Goal: Check status: Check status

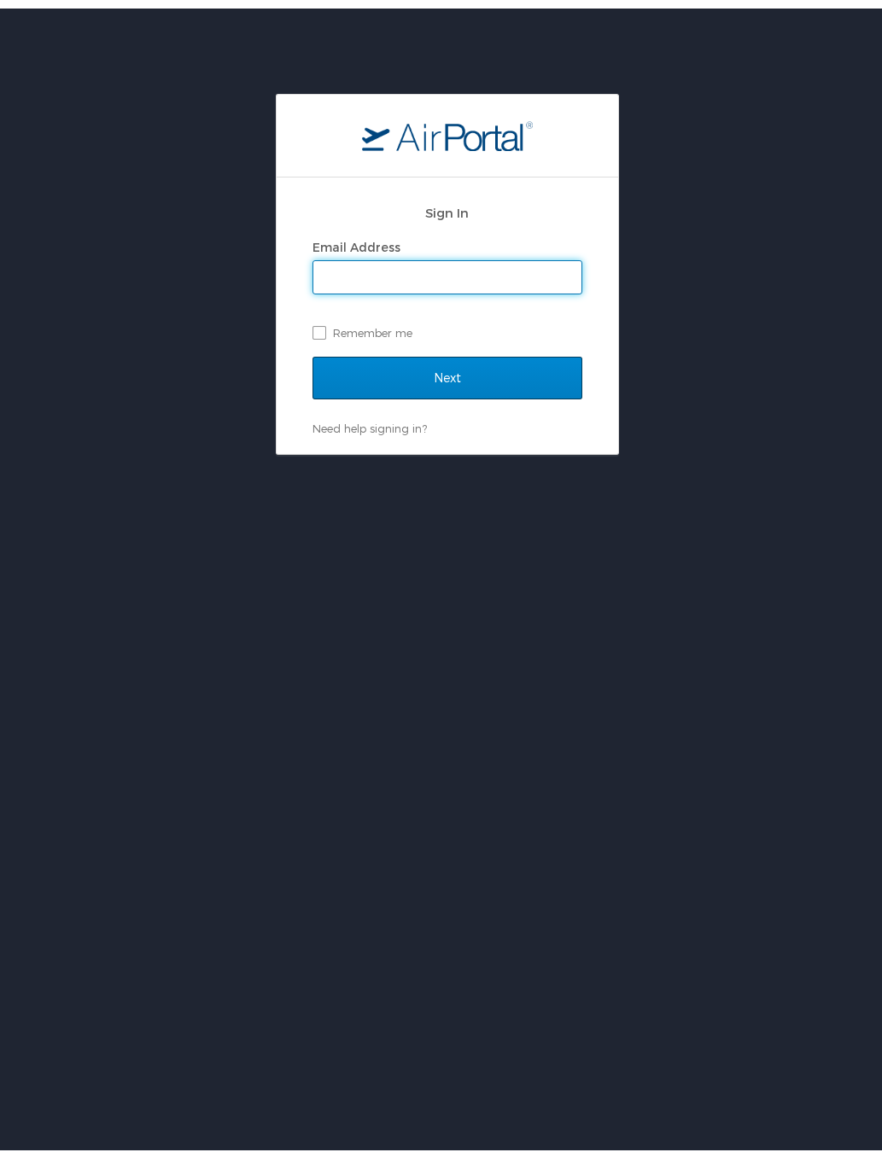
type input "charris.wayman@chghealthcare.com"
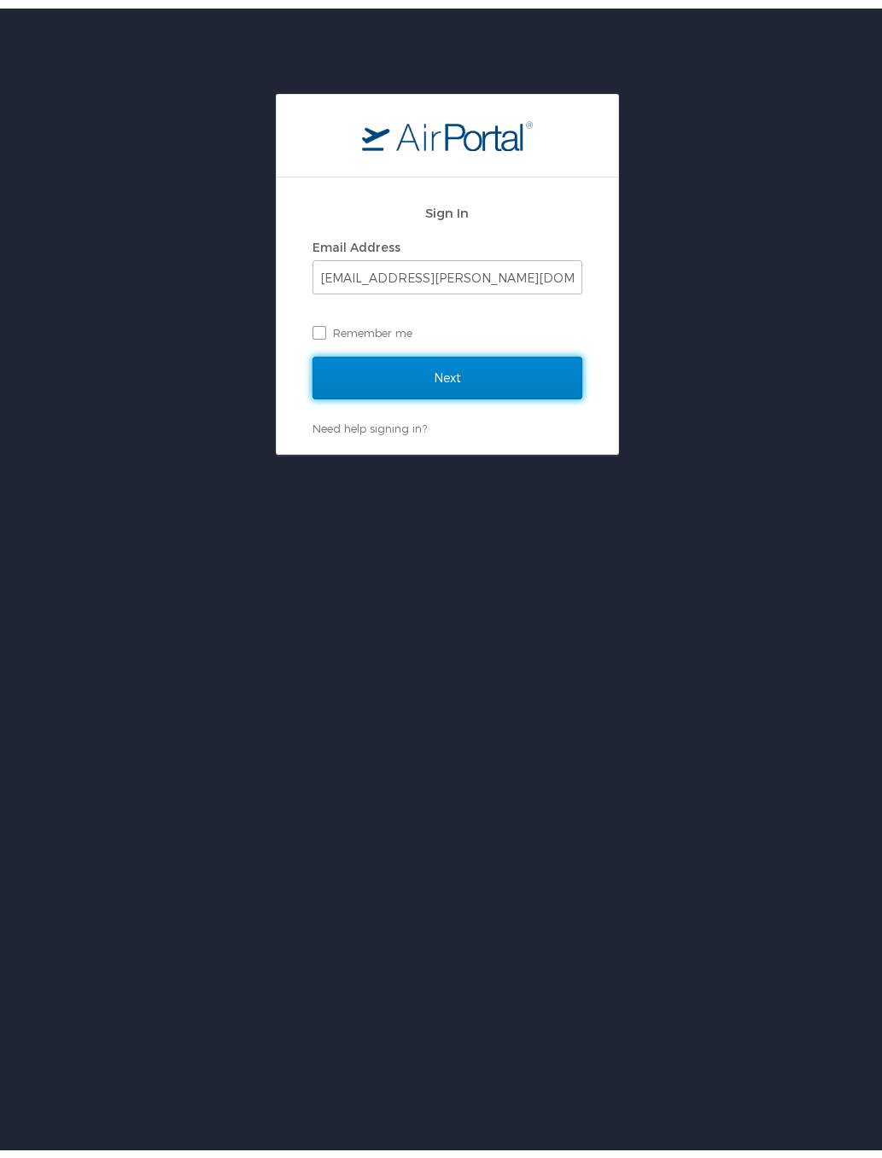
click at [416, 371] on input "Next" at bounding box center [447, 369] width 270 height 43
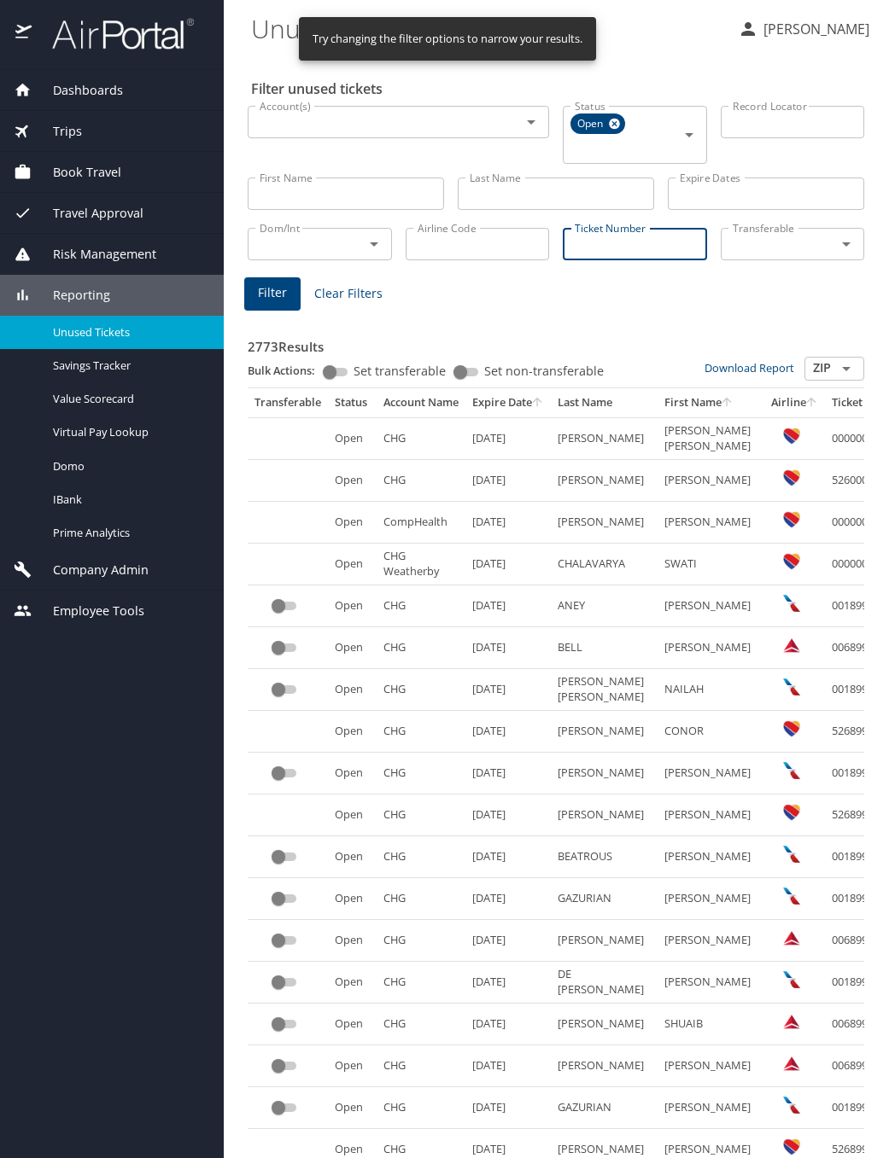
click at [607, 250] on input "Ticket Number" at bounding box center [635, 244] width 144 height 32
paste input "0277280222151"
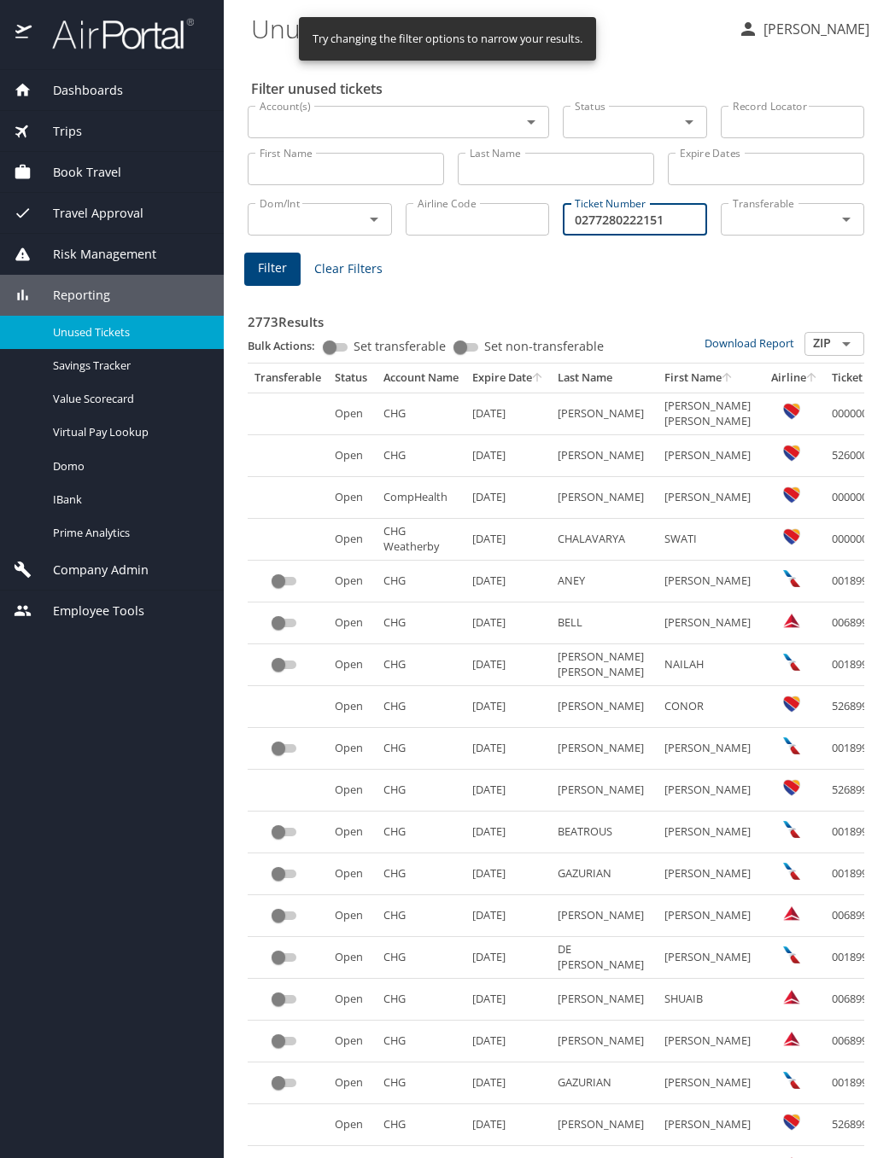
click at [267, 271] on span "Filter" at bounding box center [272, 268] width 29 height 21
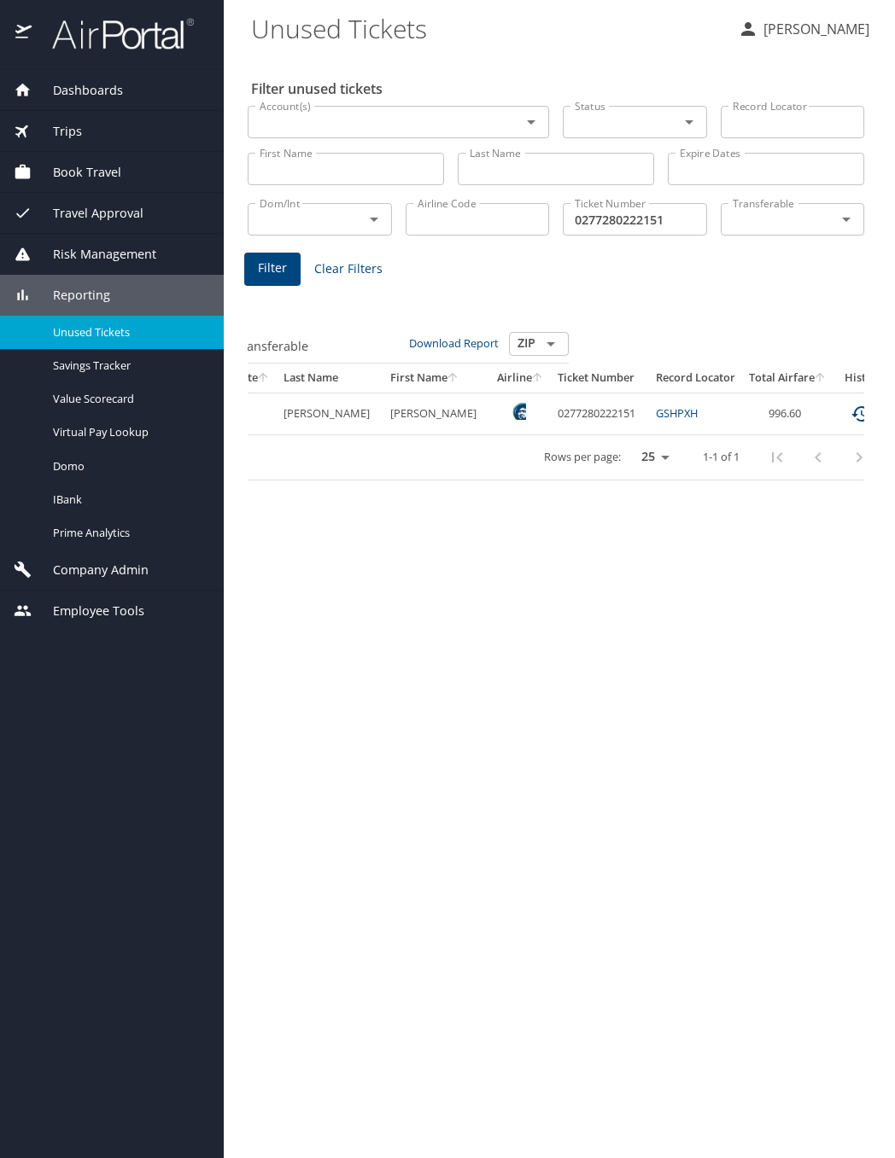
scroll to position [0, 325]
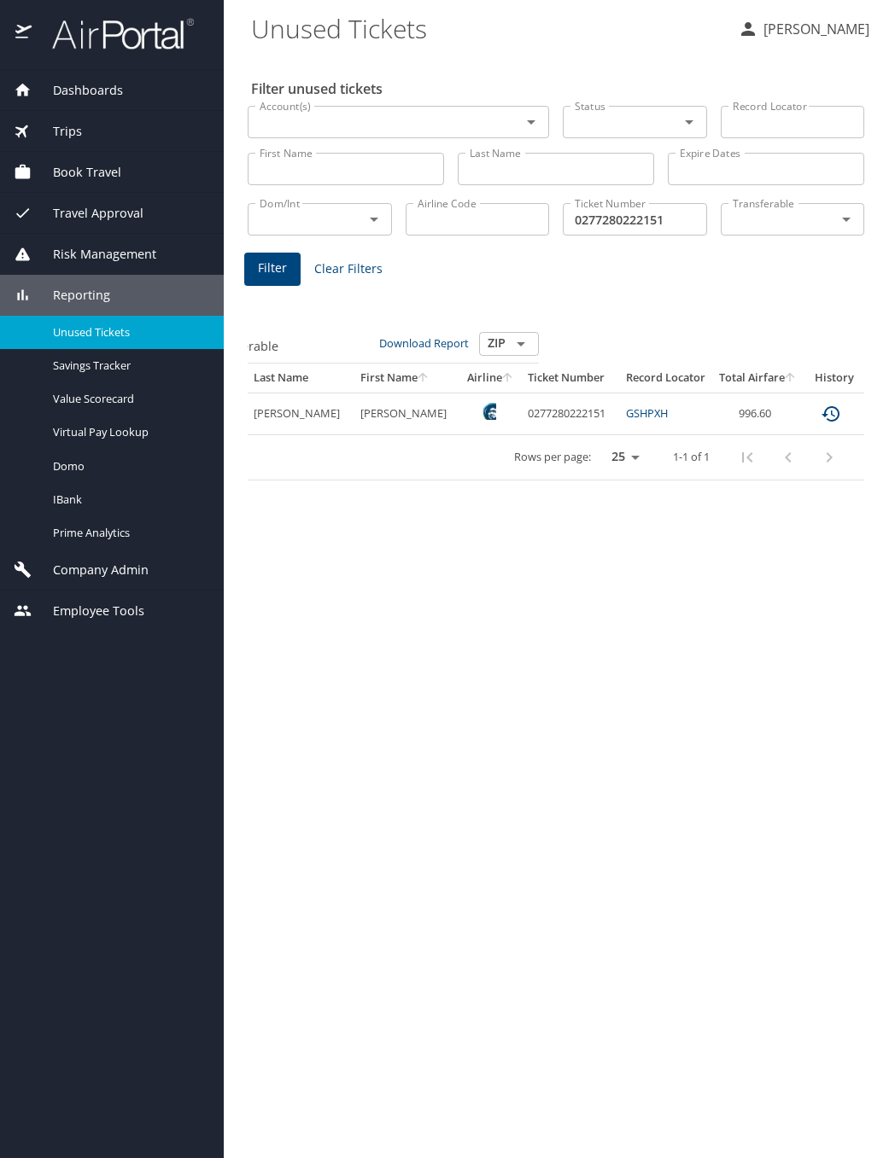
click at [877, 413] on icon "expand row" at bounding box center [882, 414] width 10 height 6
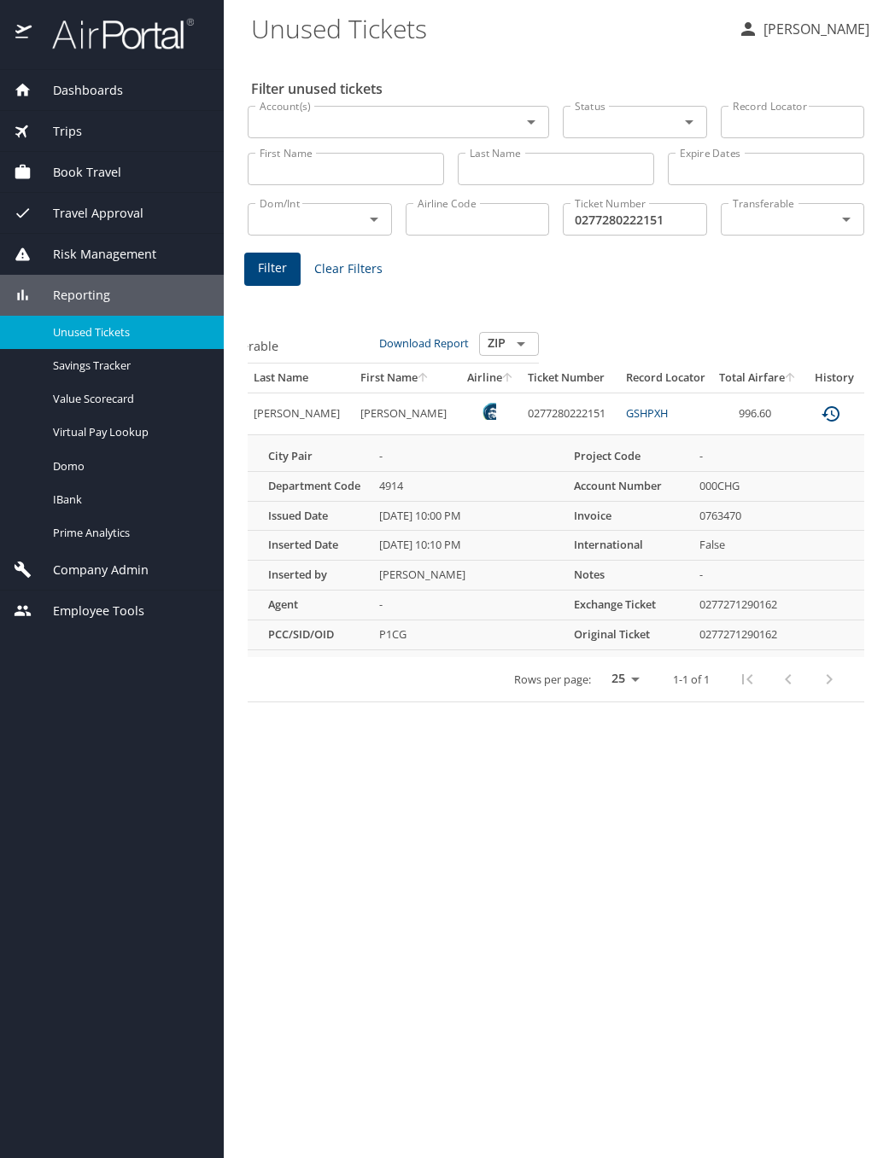
click at [877, 413] on icon "expand row" at bounding box center [882, 414] width 10 height 6
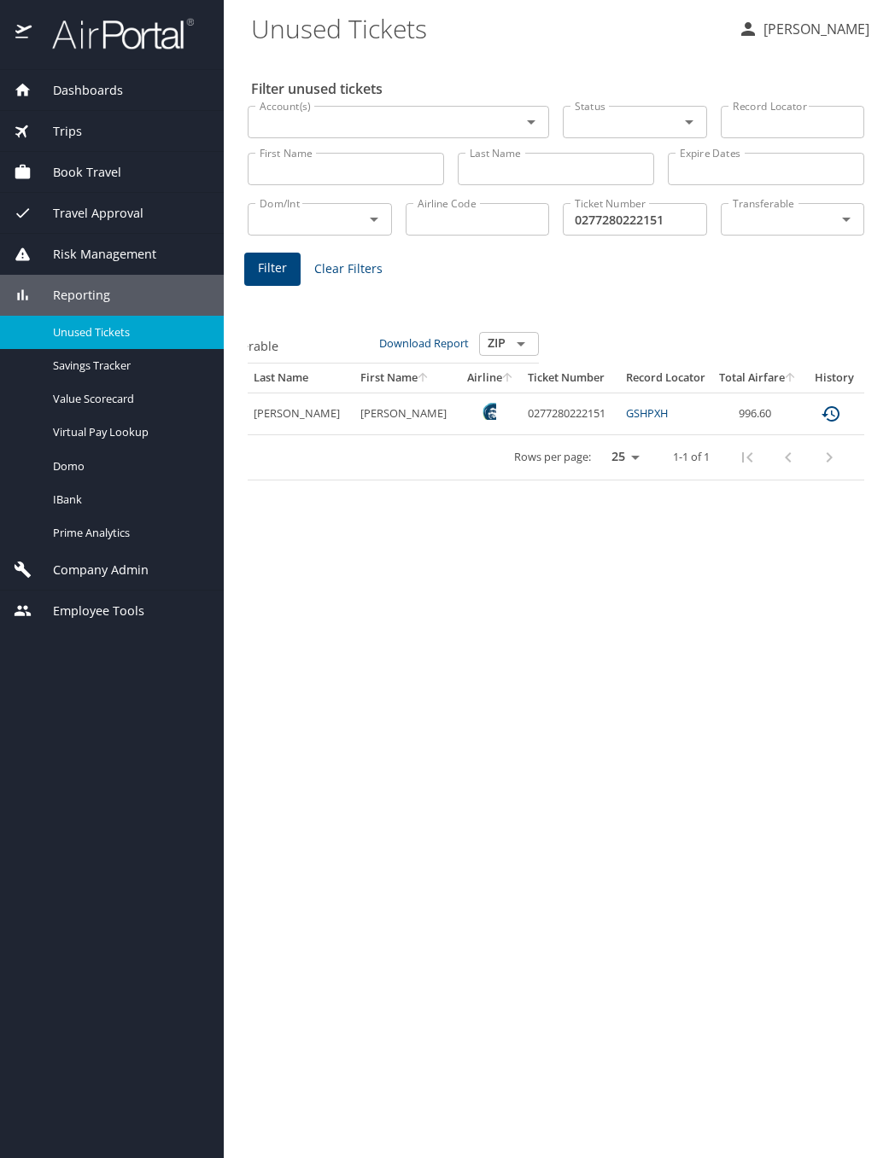
drag, startPoint x: 663, startPoint y: 225, endPoint x: 686, endPoint y: 221, distance: 23.4
click at [663, 225] on input "0277280222151" at bounding box center [635, 219] width 144 height 32
drag, startPoint x: 679, startPoint y: 221, endPoint x: 549, endPoint y: 230, distance: 130.9
click at [549, 230] on div "Dom/Int Dom/Int Airline Code Airline Code Ticket Number 0277280222151 Ticket Nu…" at bounding box center [556, 217] width 630 height 56
paste input "71290162"
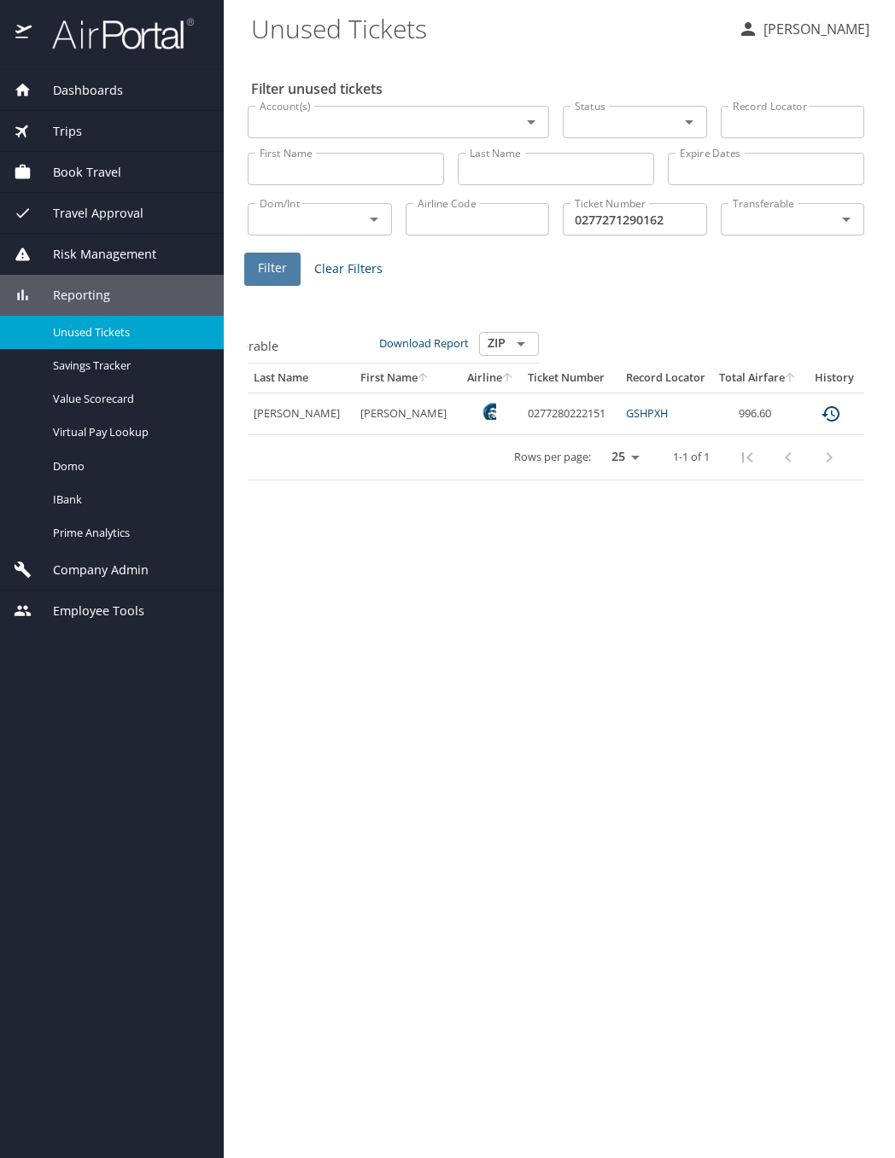
click at [276, 273] on span "Filter" at bounding box center [272, 268] width 29 height 21
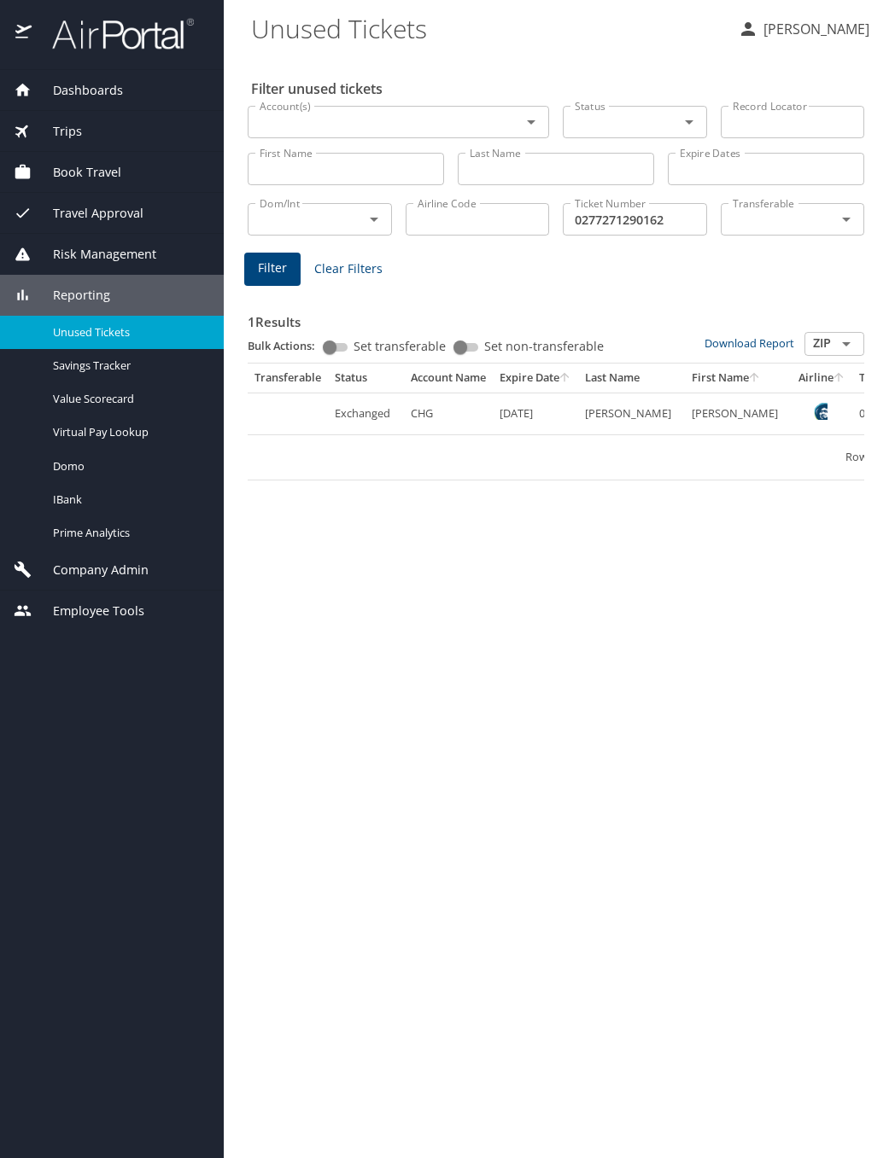
scroll to position [0, 331]
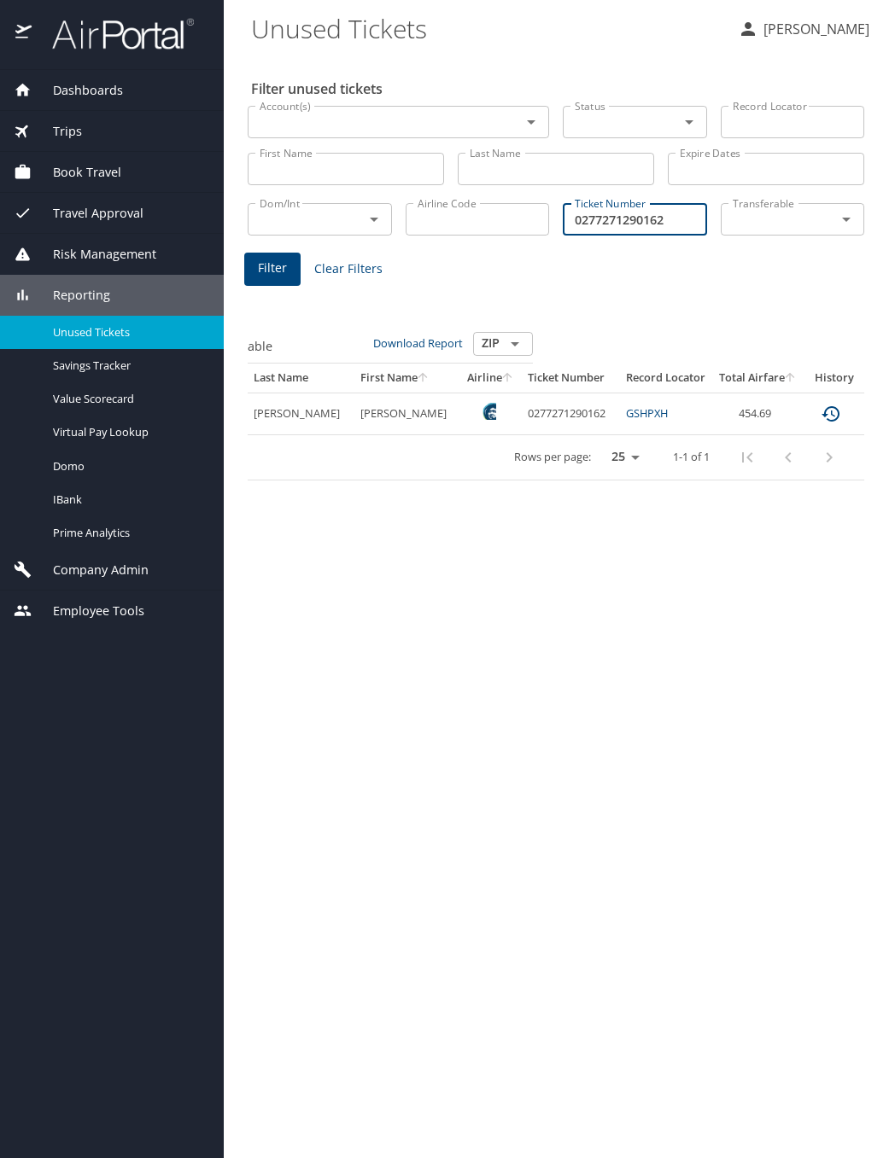
click at [665, 226] on input "0277271290162" at bounding box center [635, 219] width 144 height 32
click at [564, 229] on input "0277271290162" at bounding box center [635, 219] width 144 height 32
paste input "80222151"
type input "0277280222151"
click at [261, 280] on button "Filter" at bounding box center [272, 269] width 56 height 33
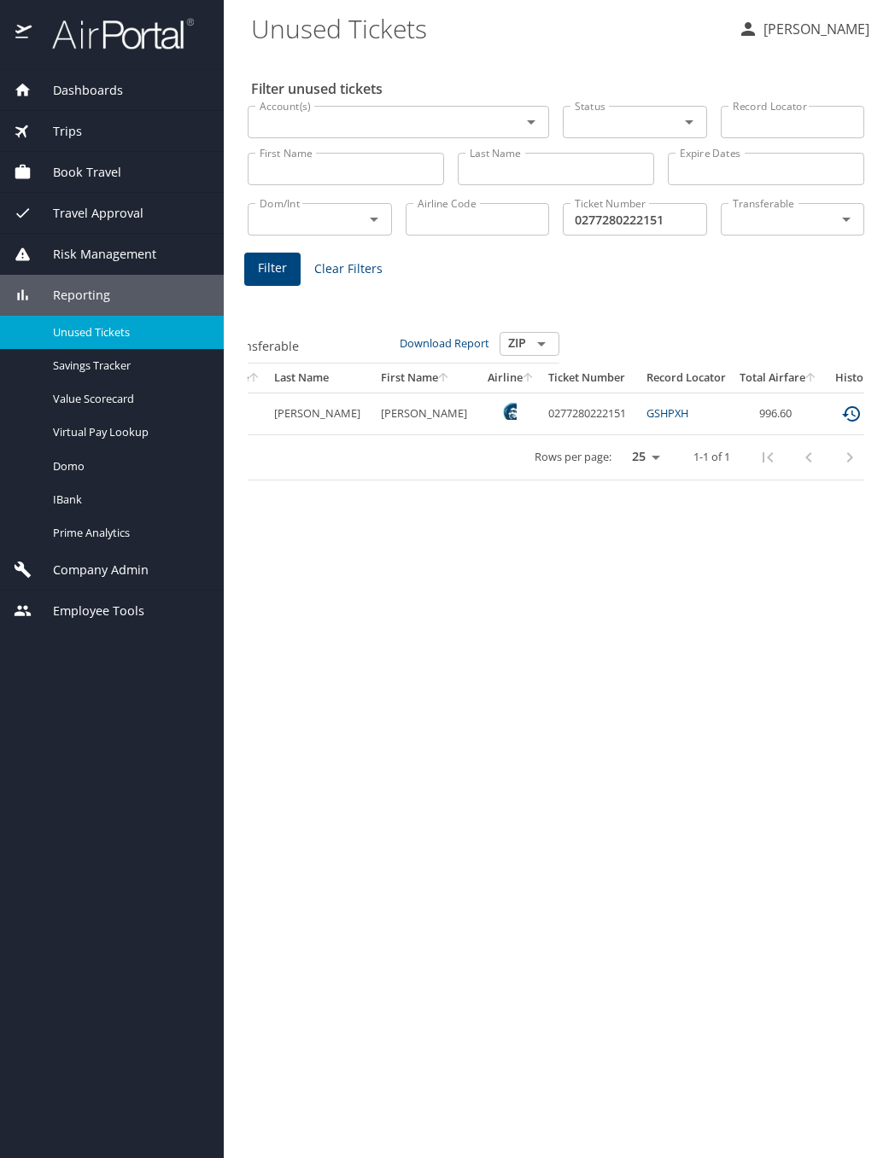
scroll to position [0, 325]
click at [810, 417] on button "custom pagination table" at bounding box center [830, 414] width 41 height 41
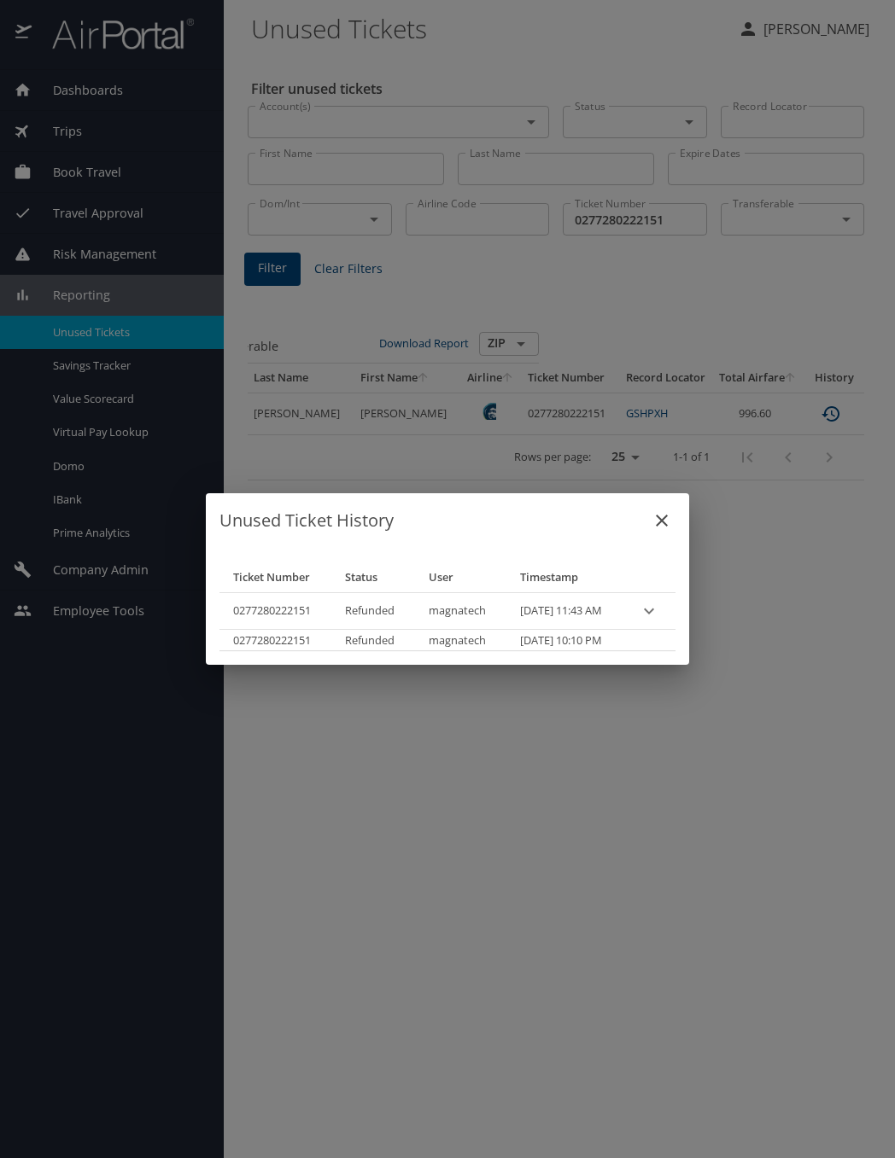
click at [654, 612] on icon "expand row" at bounding box center [649, 611] width 10 height 6
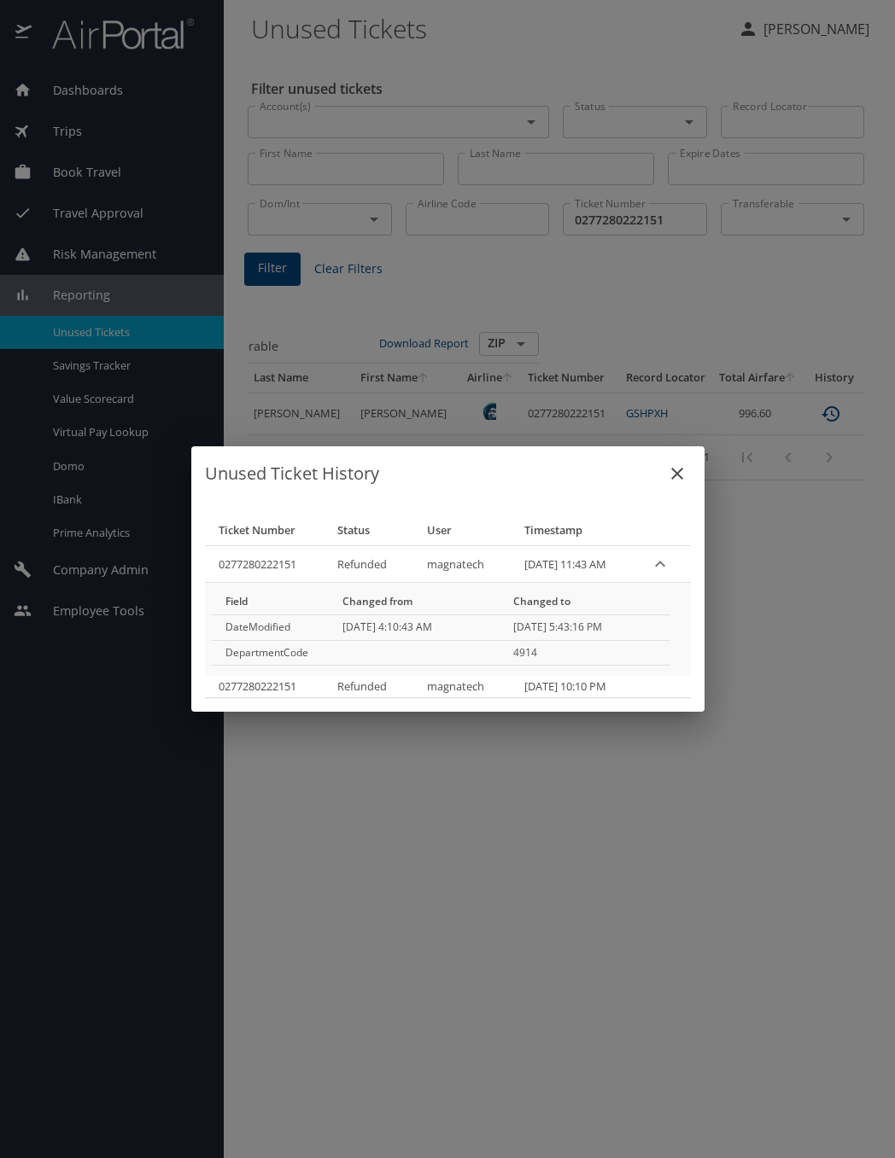
click at [662, 565] on icon "expand row" at bounding box center [660, 564] width 10 height 6
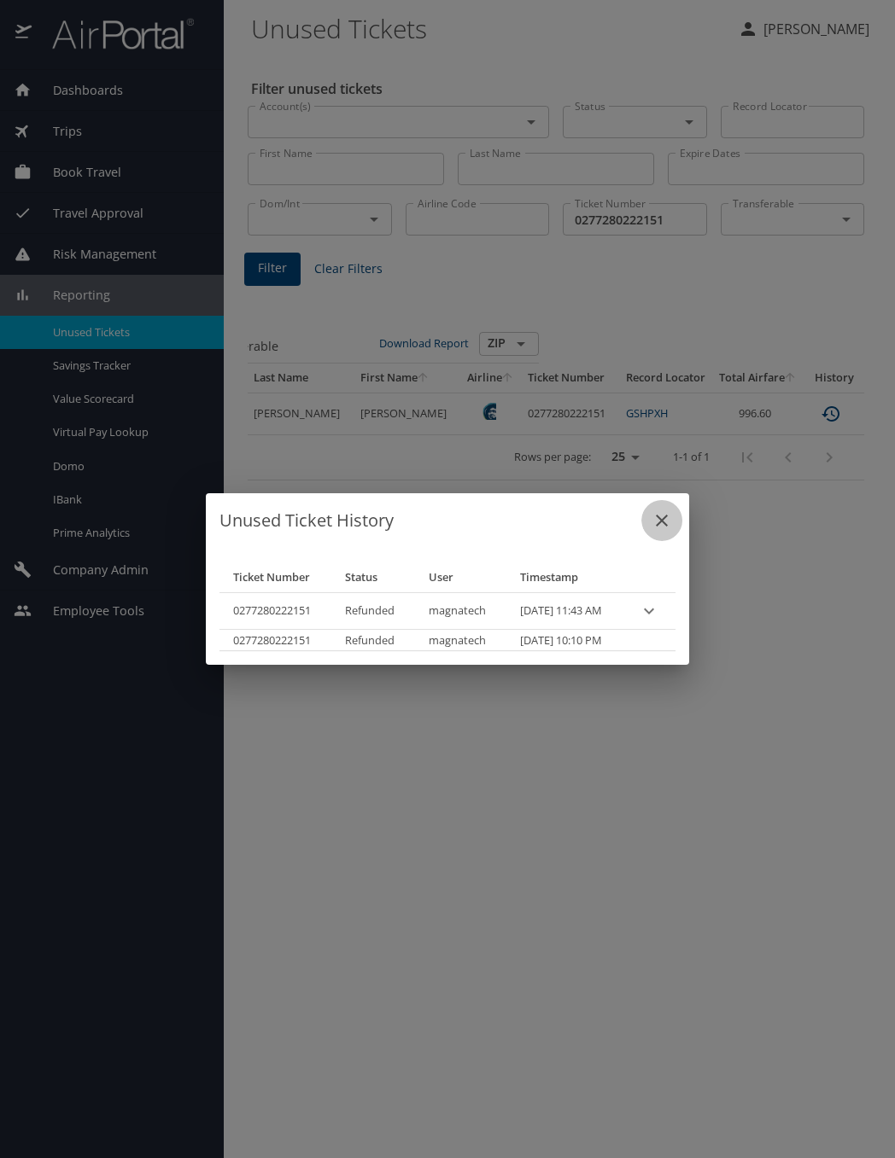
click at [668, 521] on icon "close" at bounding box center [662, 521] width 12 height 12
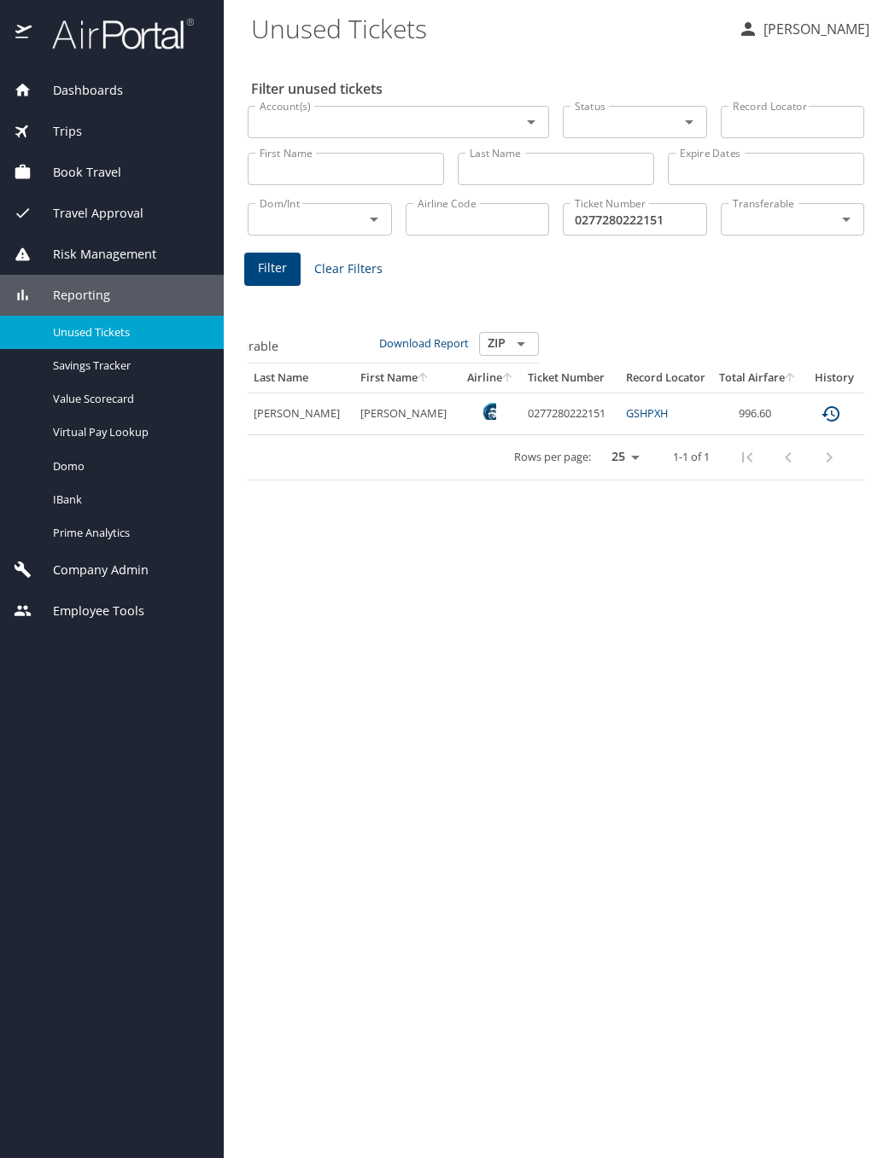
click at [446, 700] on div "Filter unused tickets Account(s) Account(s) Status Status Record Locator Record…" at bounding box center [559, 607] width 616 height 1104
click at [872, 417] on icon "expand row" at bounding box center [882, 414] width 20 height 20
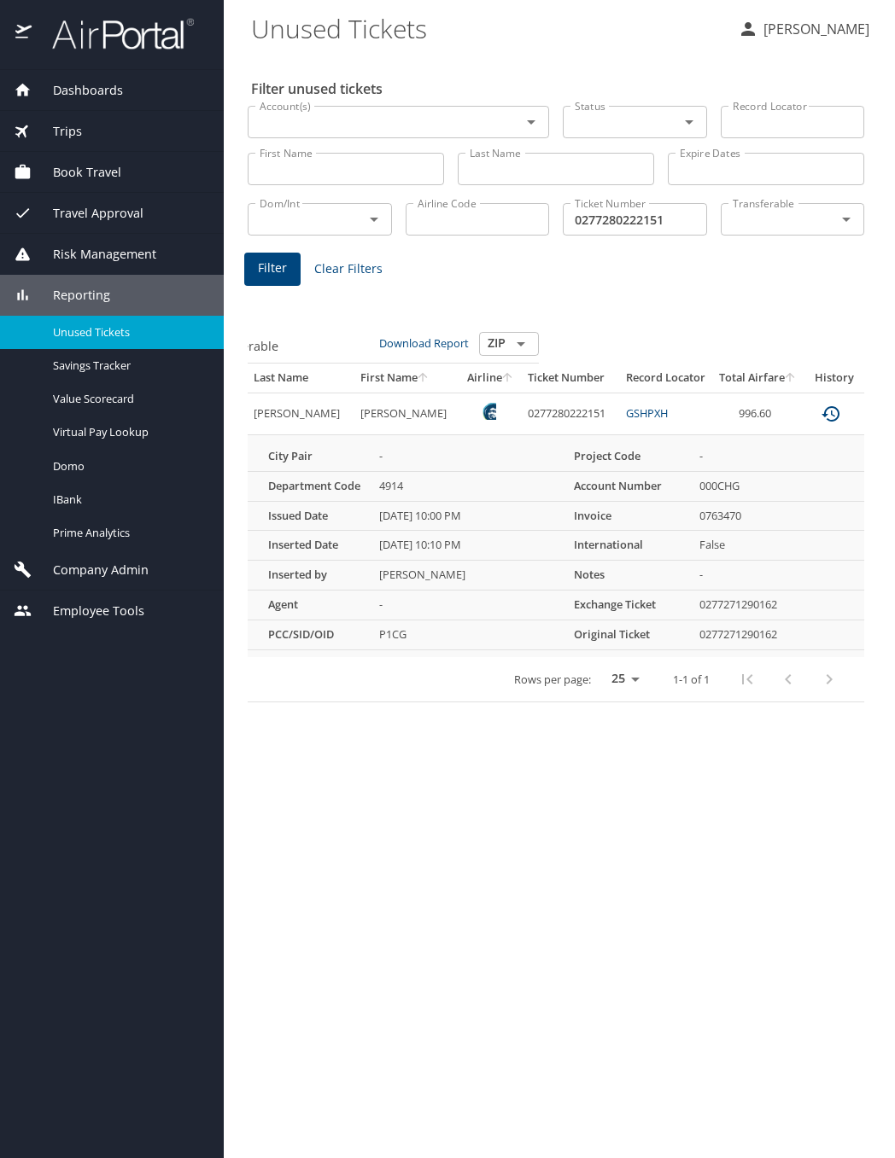
click at [781, 675] on div "custom pagination table" at bounding box center [808, 679] width 164 height 41
click at [820, 416] on icon "custom pagination table" at bounding box center [830, 414] width 20 height 20
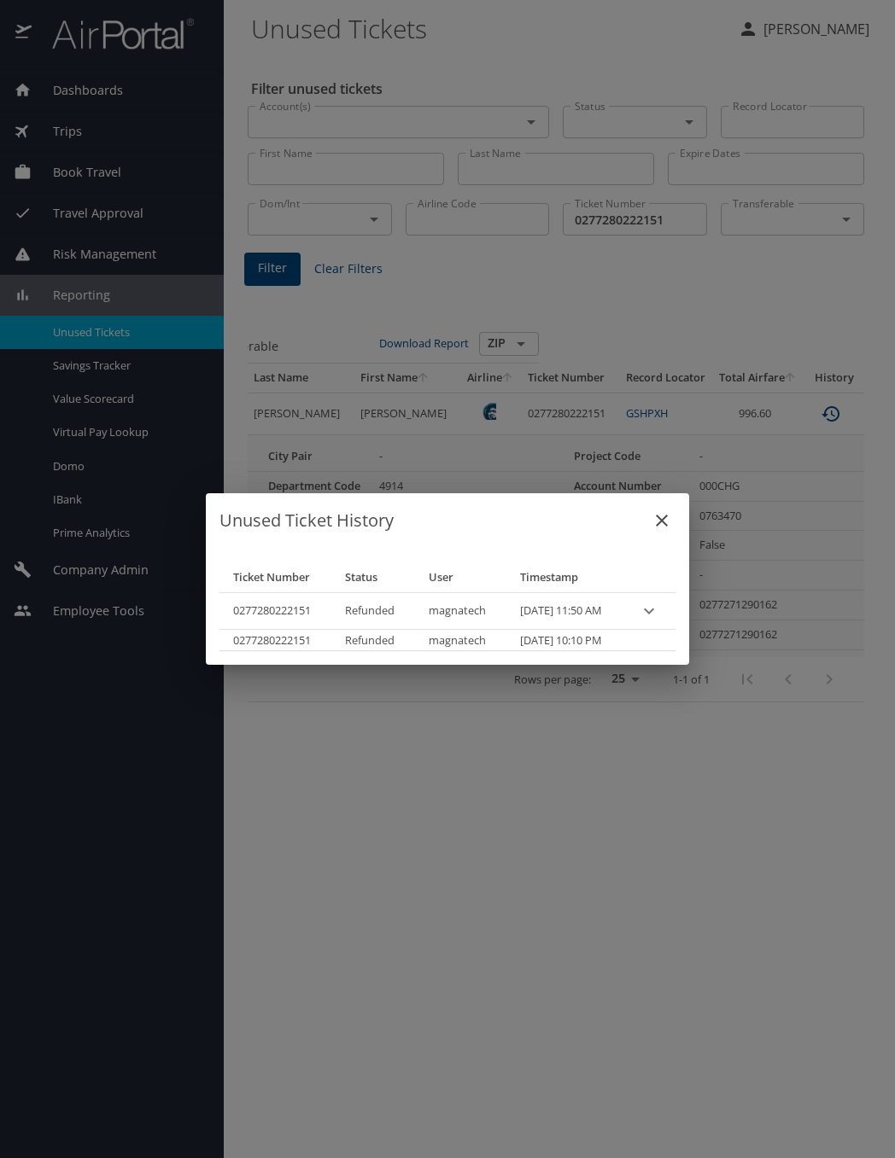
click at [659, 609] on icon "expand row" at bounding box center [648, 611] width 20 height 20
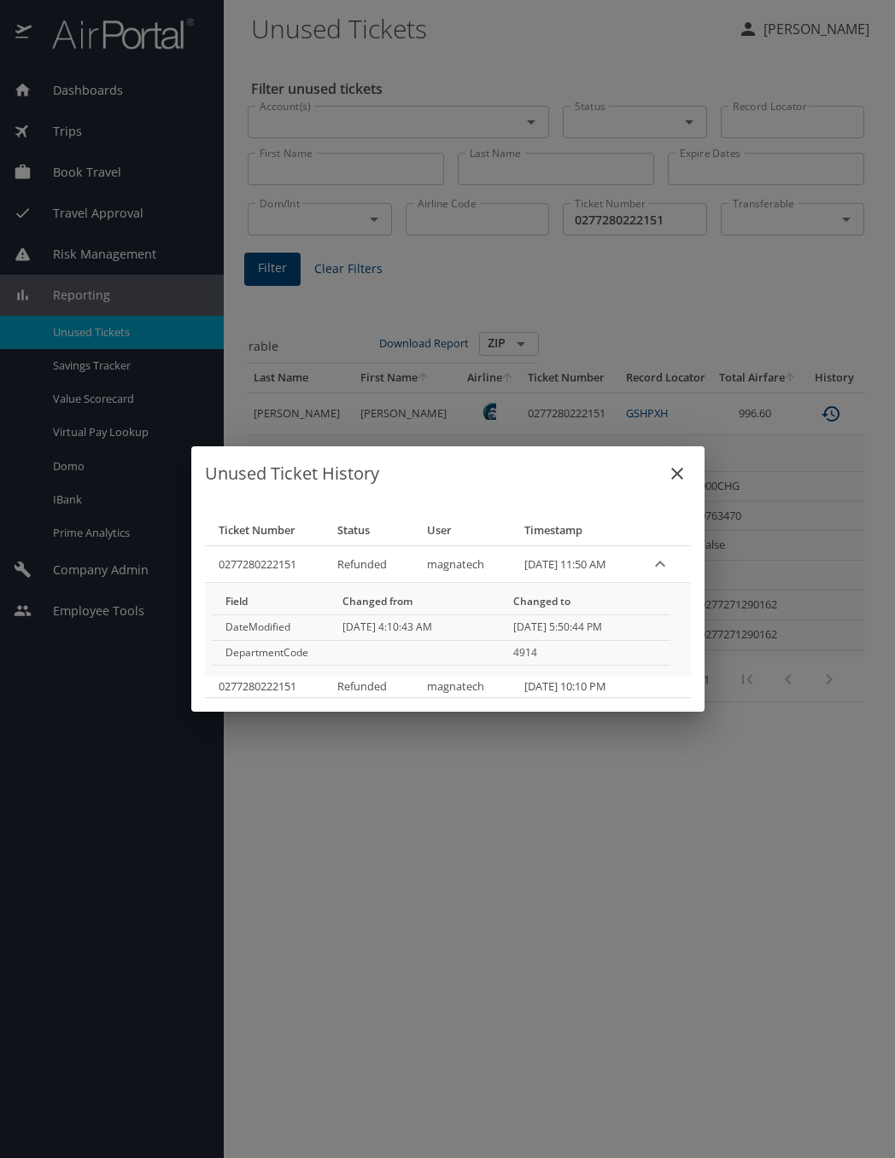
click at [669, 473] on icon "close" at bounding box center [677, 474] width 20 height 20
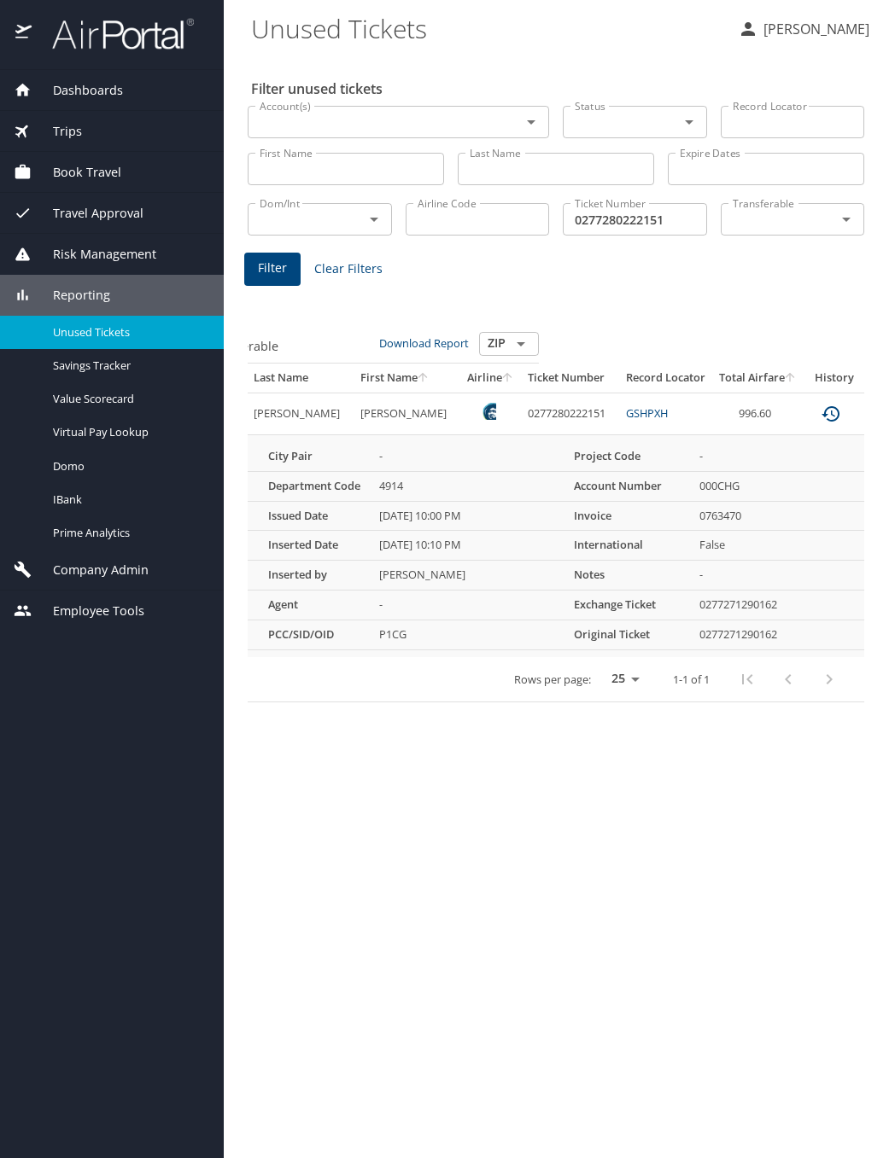
click at [416, 852] on div "Filter unused tickets Account(s) Account(s) Status Status Record Locator Record…" at bounding box center [559, 607] width 616 height 1104
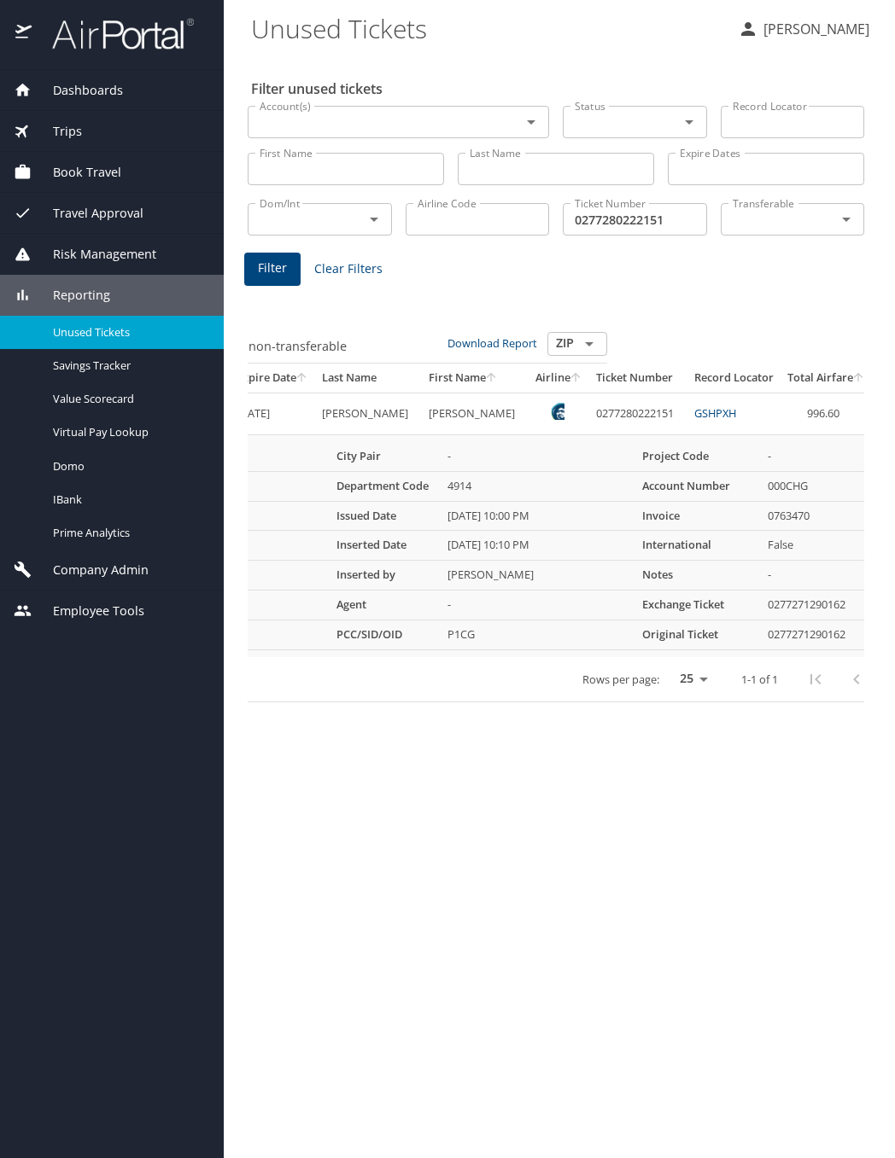
scroll to position [0, 0]
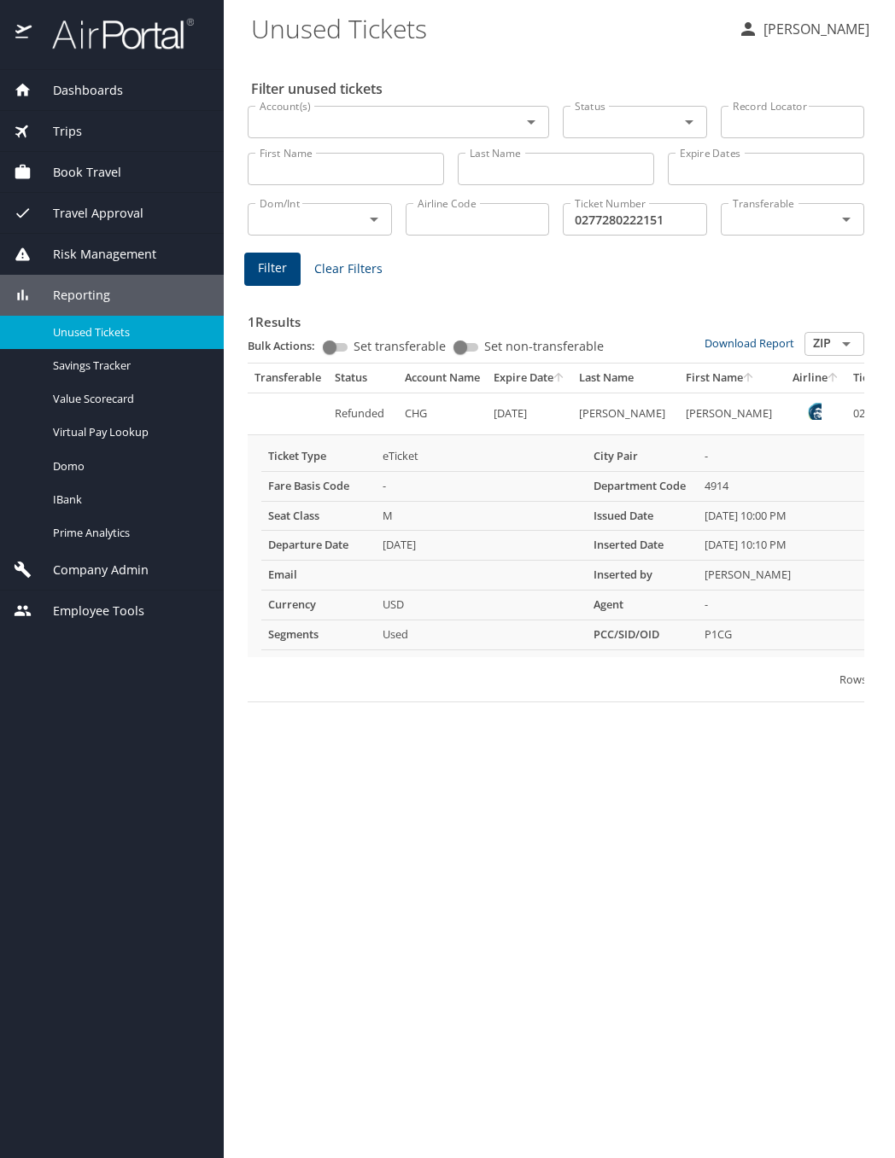
drag, startPoint x: 411, startPoint y: 780, endPoint x: 437, endPoint y: 638, distance: 144.8
click at [410, 780] on div "Filter unused tickets Account(s) Account(s) Status Status Record Locator Record…" at bounding box center [559, 607] width 616 height 1104
